Goal: Information Seeking & Learning: Learn about a topic

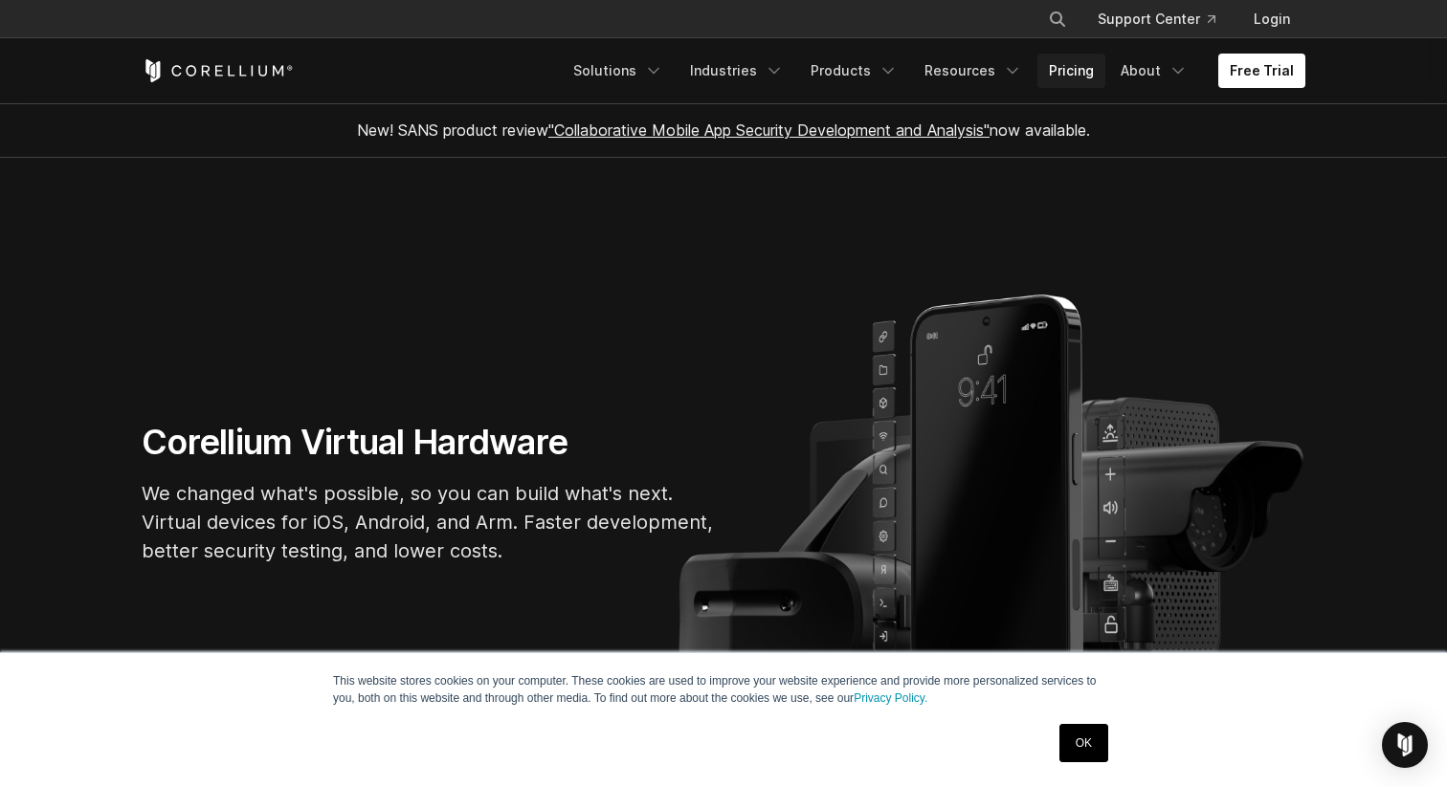
click at [1044, 69] on link "Pricing" at bounding box center [1071, 71] width 68 height 34
click at [1074, 60] on link "Pricing" at bounding box center [1071, 71] width 68 height 34
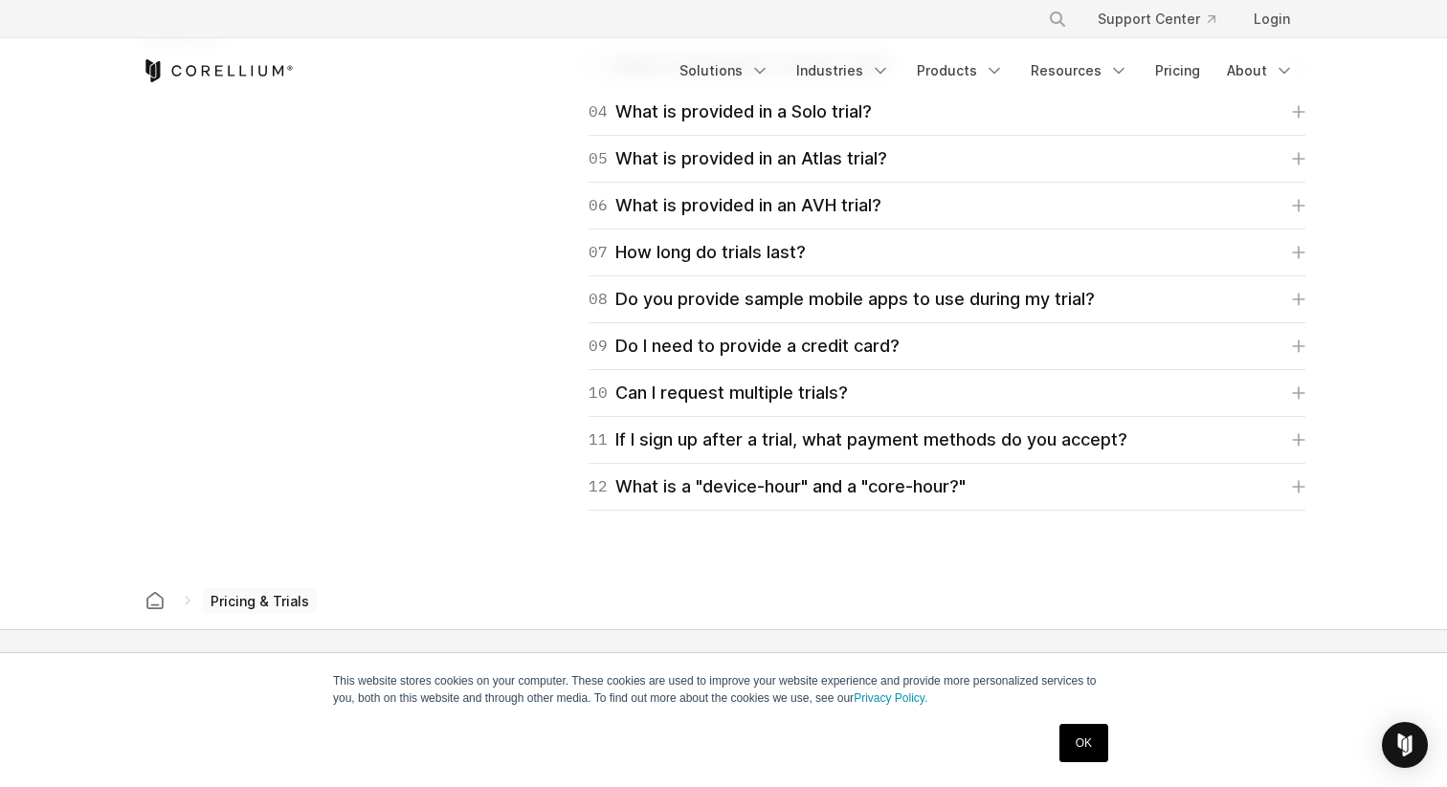
scroll to position [2984, 0]
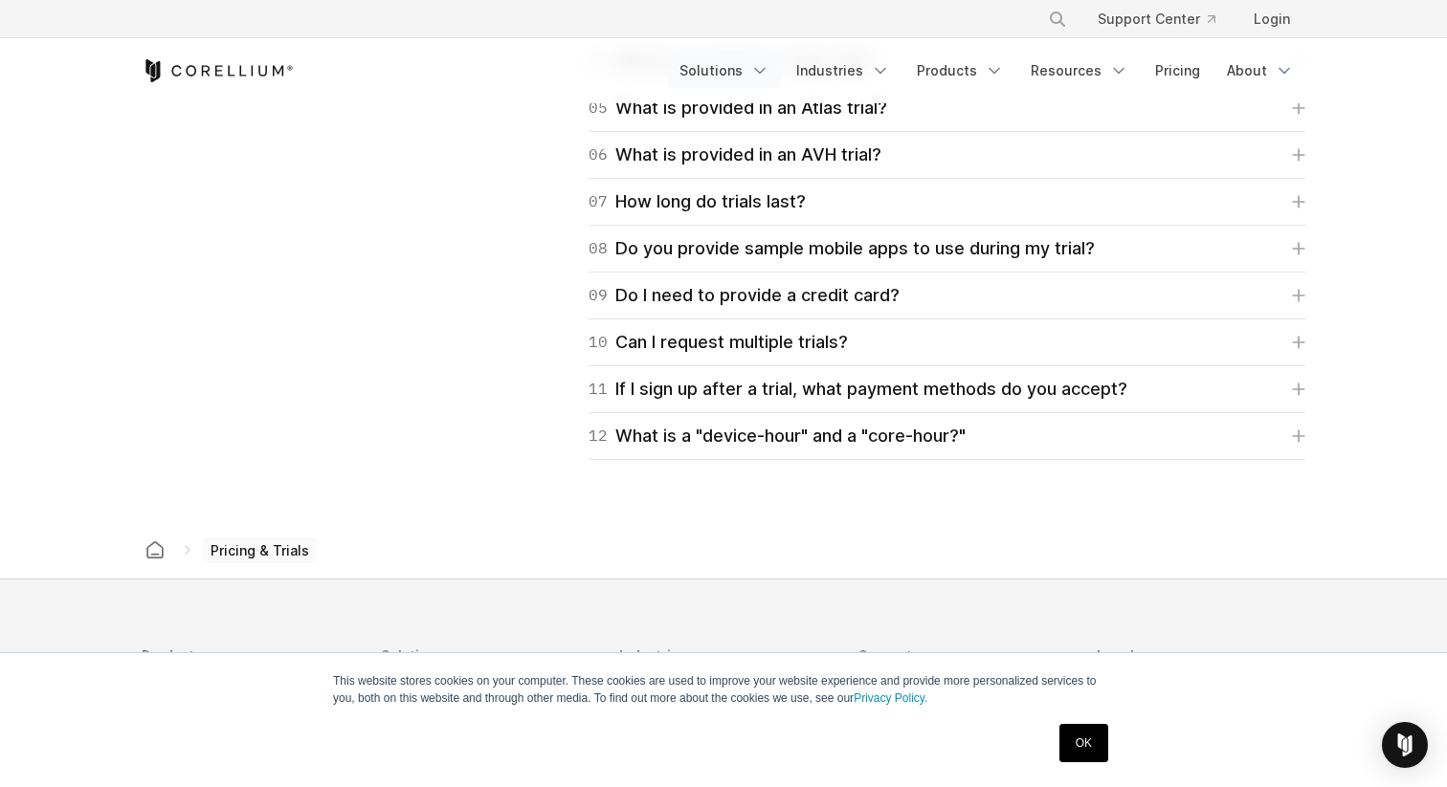
click at [717, 58] on link "Solutions" at bounding box center [724, 71] width 113 height 34
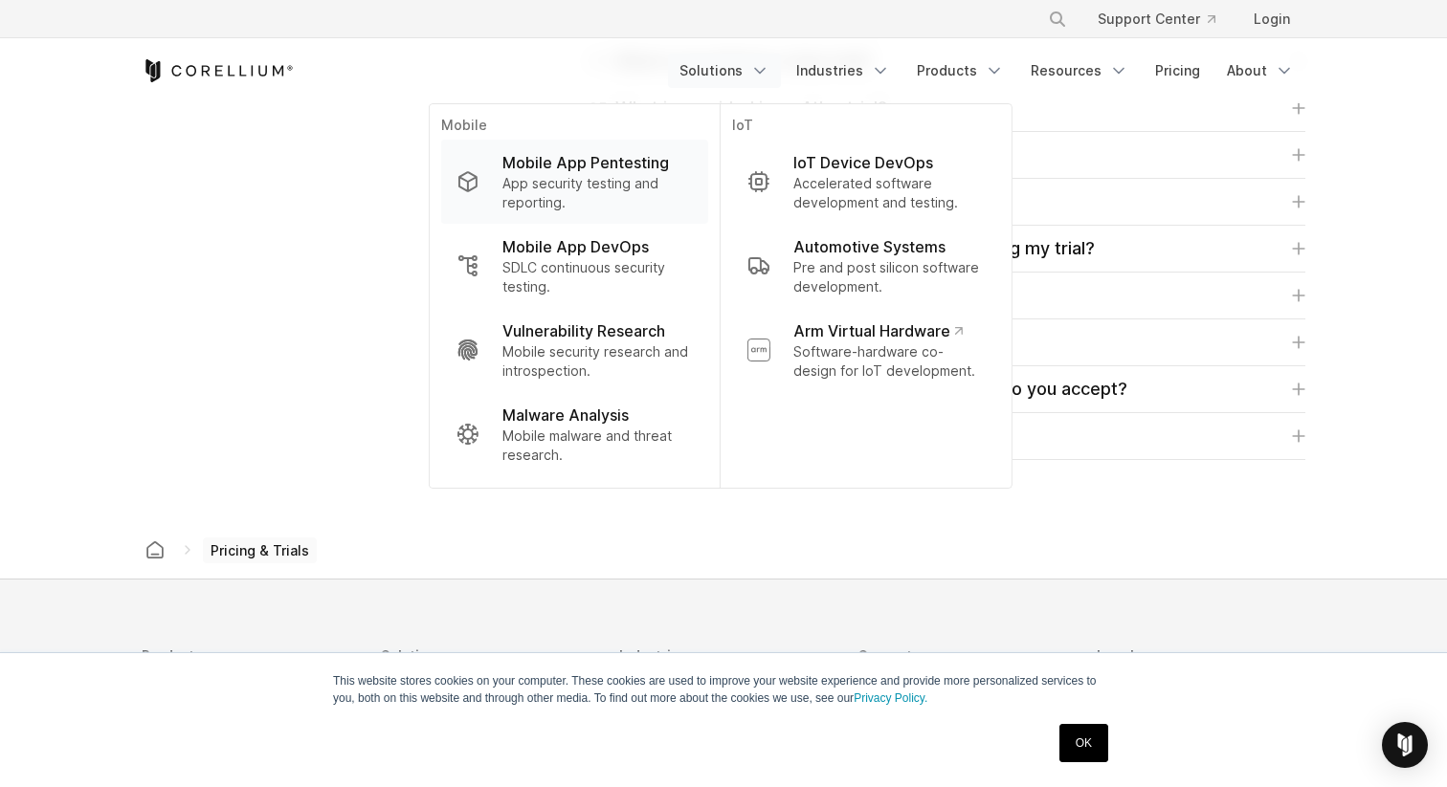
click at [624, 165] on p "Mobile App Pentesting" at bounding box center [585, 162] width 166 height 23
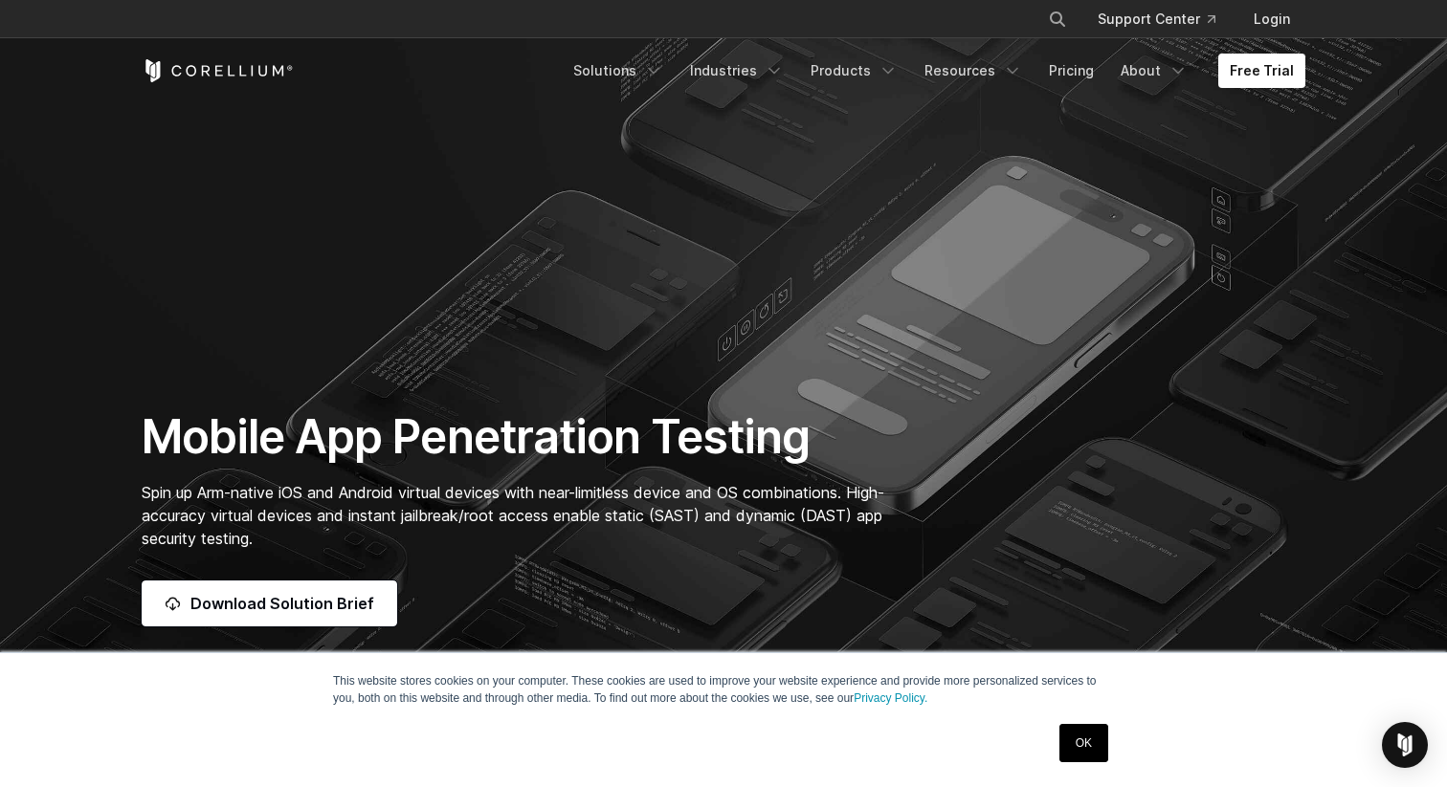
scroll to position [33, 0]
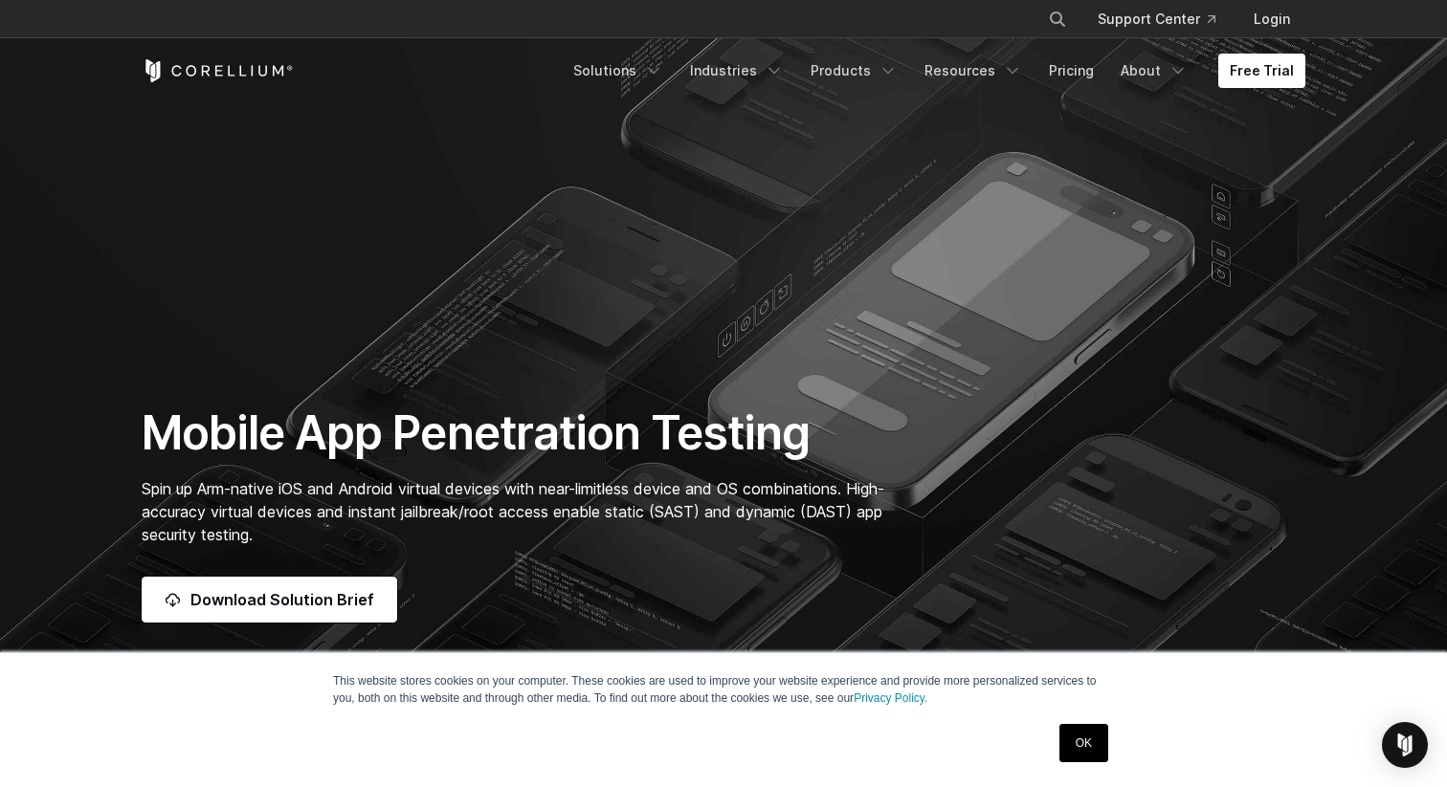
click at [1091, 746] on link "OK" at bounding box center [1083, 743] width 49 height 38
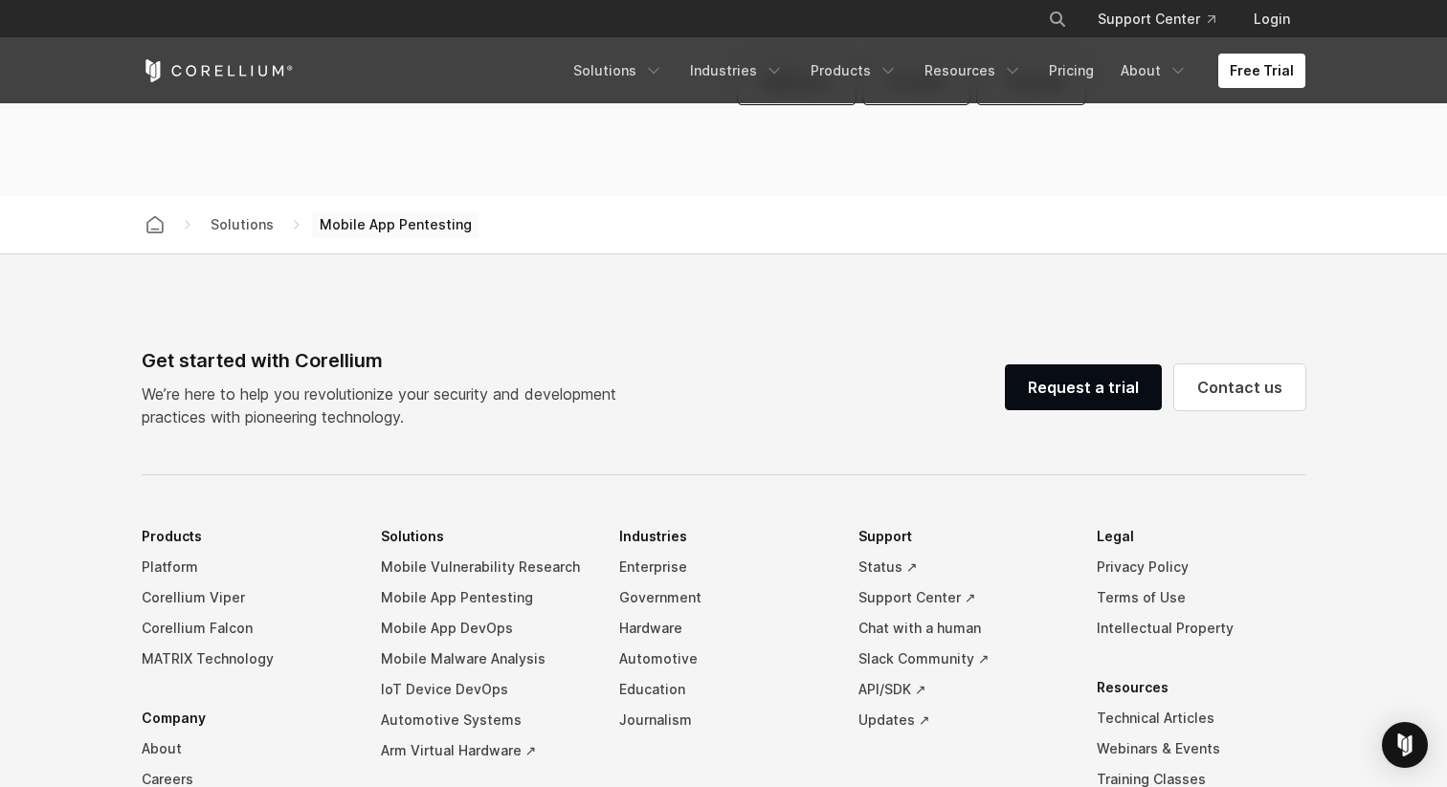
scroll to position [5794, 0]
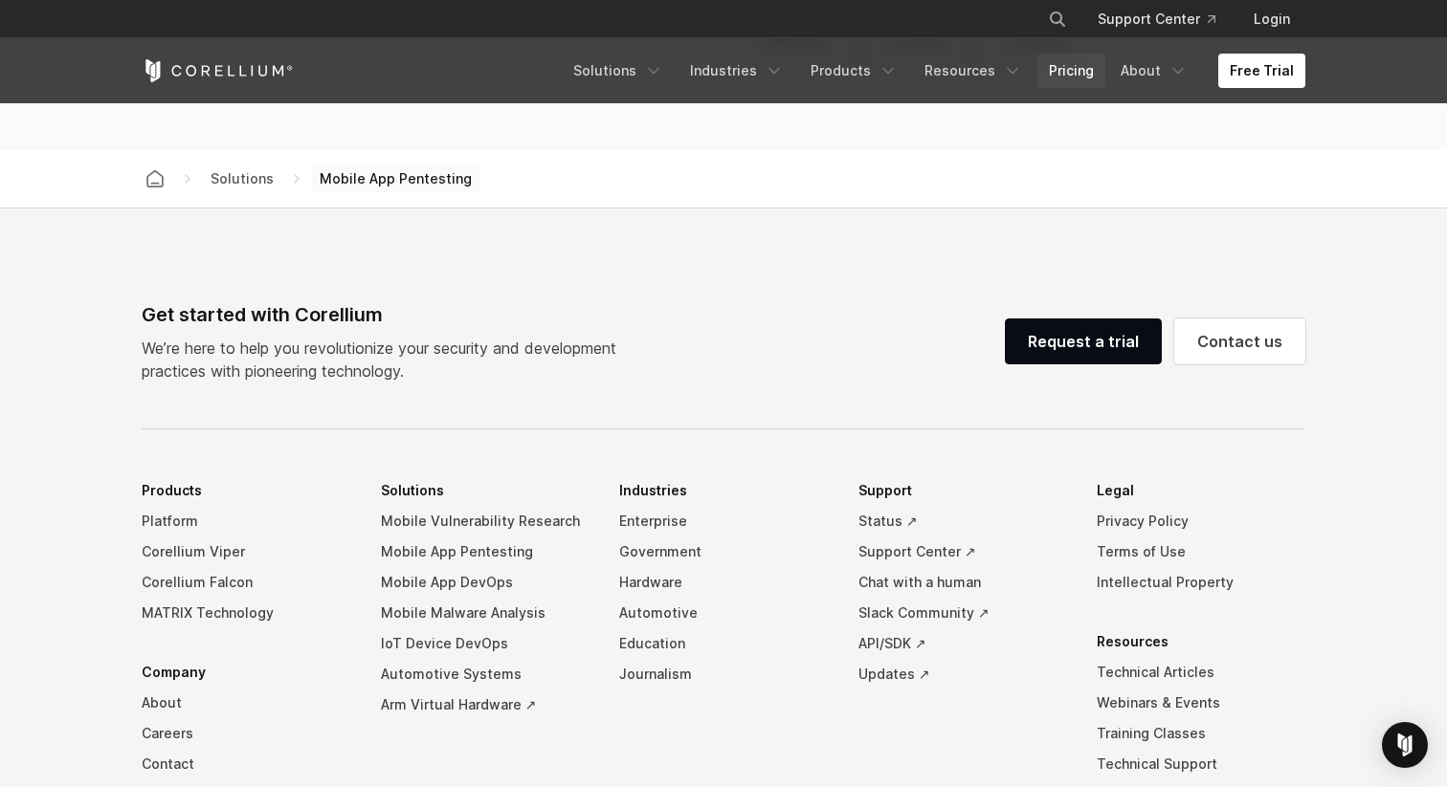
click at [1084, 67] on link "Pricing" at bounding box center [1071, 71] width 68 height 34
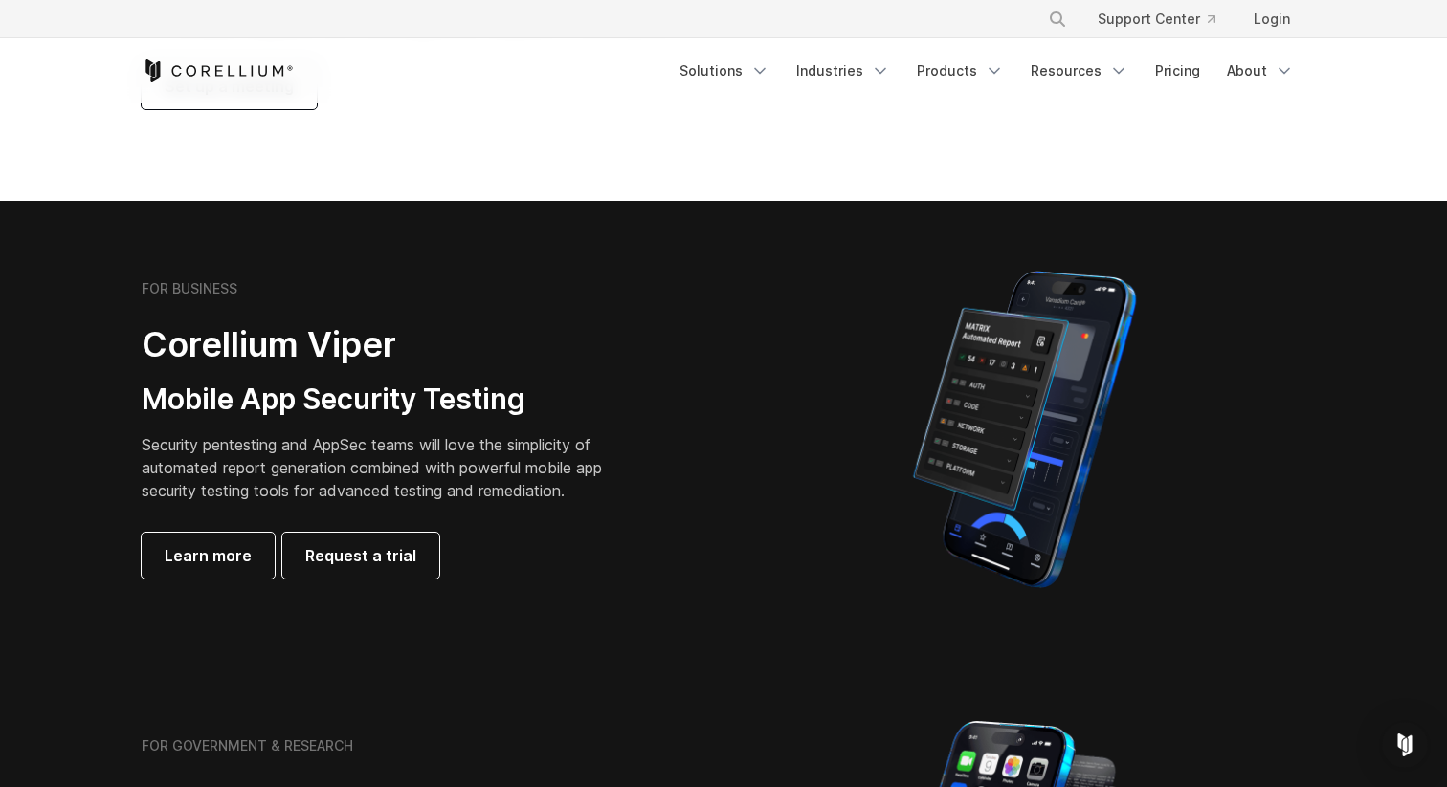
scroll to position [294, 0]
click at [212, 539] on link "Learn more" at bounding box center [208, 555] width 133 height 46
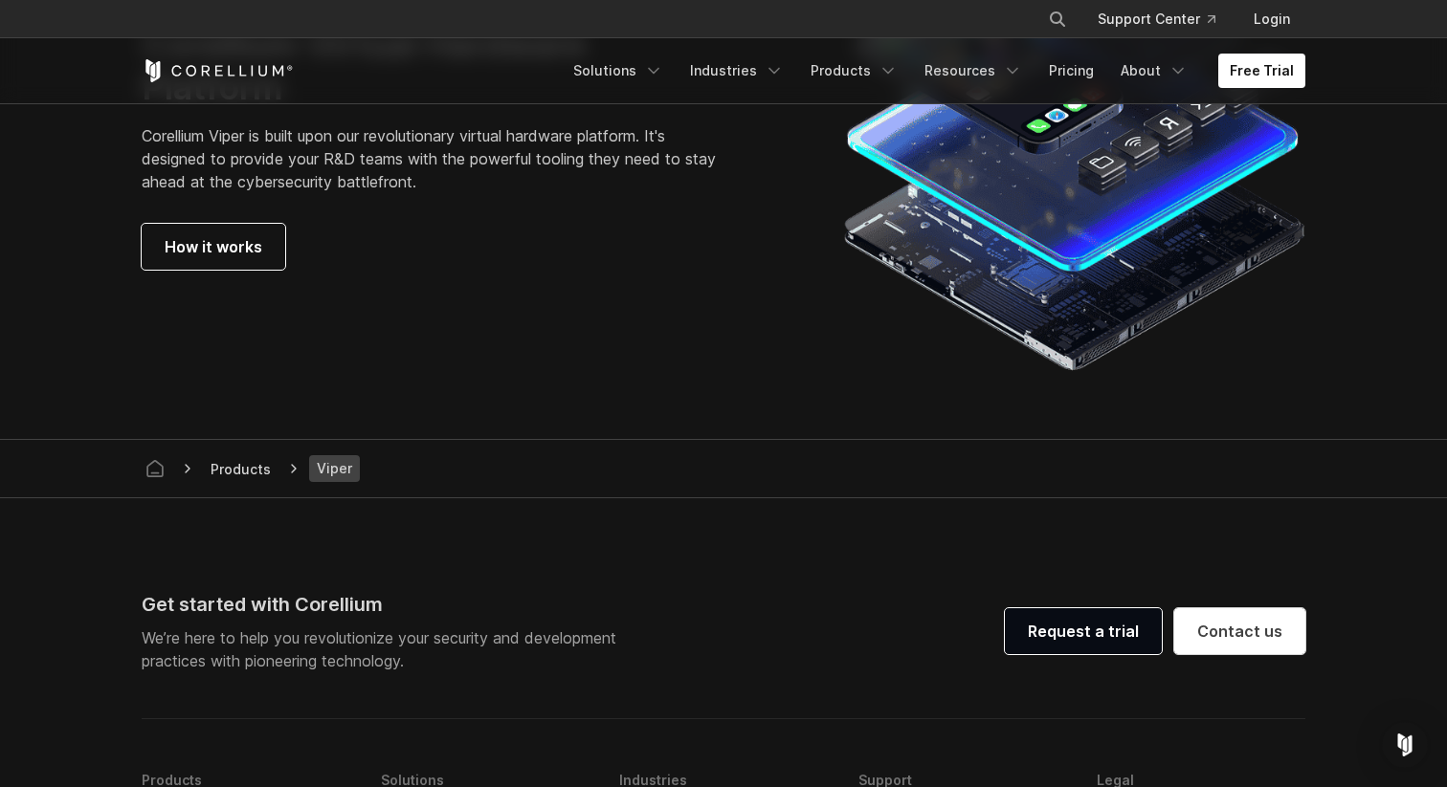
scroll to position [5460, 0]
